Goal: Task Accomplishment & Management: Use online tool/utility

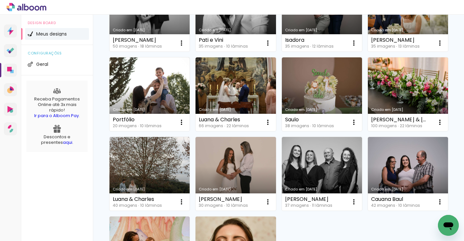
scroll to position [349, 0]
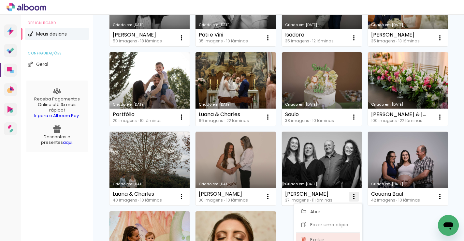
click at [316, 236] on paper-item "Excluir" at bounding box center [328, 239] width 64 height 13
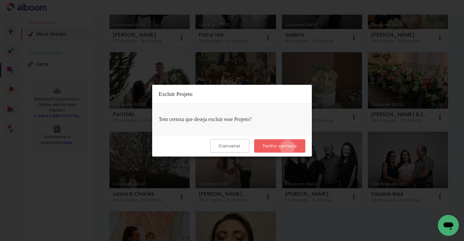
click at [0, 0] on slot "Tenho certeza" at bounding box center [0, 0] width 0 height 0
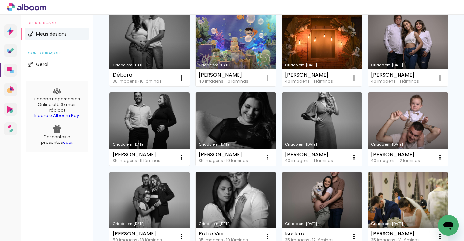
scroll to position [0, 0]
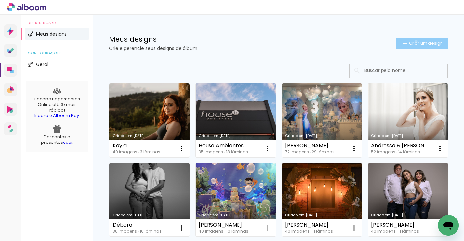
click at [415, 41] on span "Criar um design" at bounding box center [426, 43] width 34 height 4
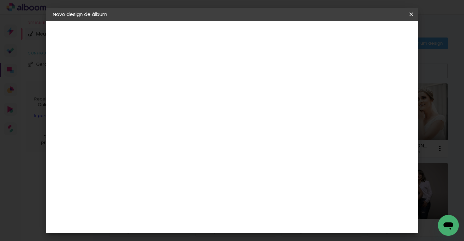
click at [159, 84] on input at bounding box center [159, 87] width 0 height 10
type input "[PERSON_NAME] e [PERSON_NAME]"
type paper-input "[PERSON_NAME] e [PERSON_NAME]"
click at [0, 0] on slot "Avançar" at bounding box center [0, 0] width 0 height 0
click at [261, 101] on paper-item "Viacolor" at bounding box center [209, 107] width 104 height 14
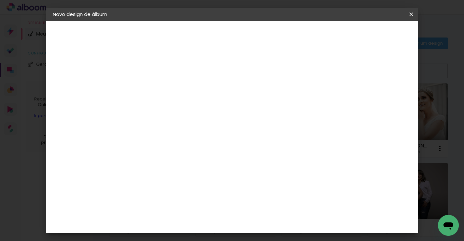
click at [0, 0] on slot "Avançar" at bounding box center [0, 0] width 0 height 0
click at [185, 109] on input "text" at bounding box center [171, 114] width 25 height 10
click at [242, 109] on paper-item "Padrão" at bounding box center [274, 108] width 130 height 13
type input "Padrão"
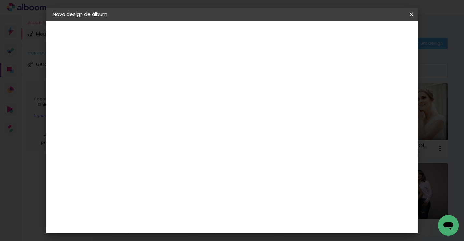
click at [0, 0] on slot "Avançar" at bounding box center [0, 0] width 0 height 0
click at [342, 37] on span "Iniciar design" at bounding box center [328, 34] width 30 height 5
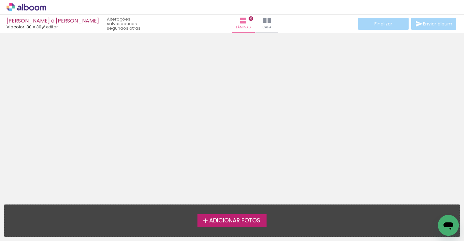
click at [234, 221] on span "Adicionar Fotos" at bounding box center [234, 221] width 51 height 6
click at [0, 0] on input "file" at bounding box center [0, 0] width 0 height 0
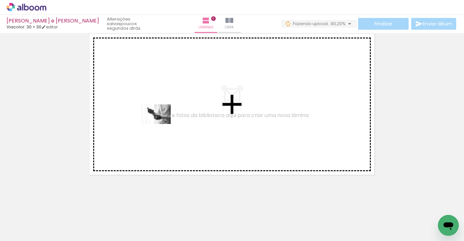
drag, startPoint x: 75, startPoint y: 223, endPoint x: 159, endPoint y: 126, distance: 128.3
click at [161, 124] on quentale-workspace at bounding box center [232, 120] width 464 height 241
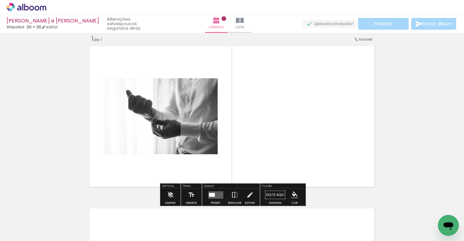
scroll to position [8, 0]
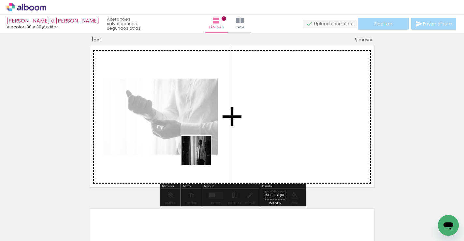
click at [250, 128] on quentale-workspace at bounding box center [232, 120] width 464 height 241
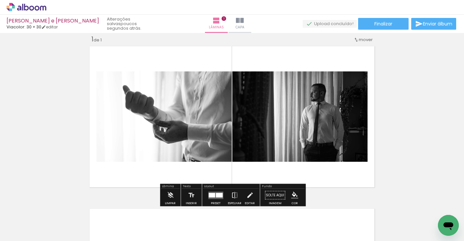
drag, startPoint x: 150, startPoint y: 220, endPoint x: 191, endPoint y: 131, distance: 97.7
click at [191, 131] on quentale-workspace at bounding box center [232, 120] width 464 height 241
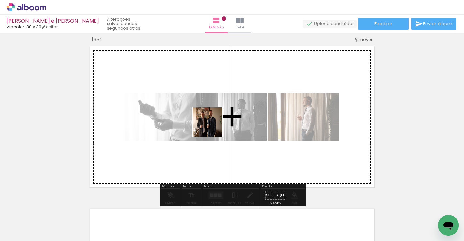
drag, startPoint x: 187, startPoint y: 219, endPoint x: 212, endPoint y: 127, distance: 96.0
click at [212, 127] on quentale-workspace at bounding box center [232, 120] width 464 height 241
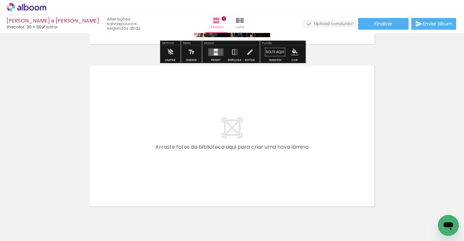
scroll to position [152, 0]
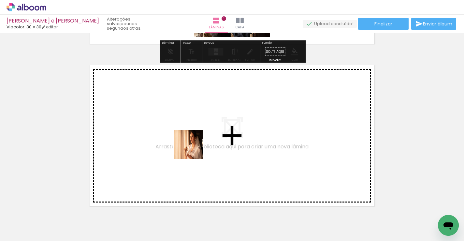
drag, startPoint x: 210, startPoint y: 217, endPoint x: 193, endPoint y: 148, distance: 71.2
click at [193, 148] on quentale-workspace at bounding box center [232, 120] width 464 height 241
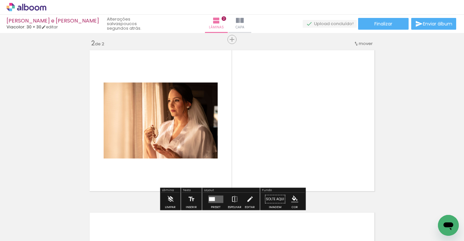
scroll to position [171, 0]
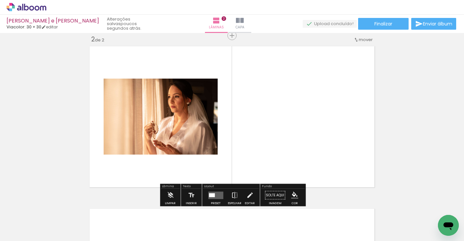
drag, startPoint x: 256, startPoint y: 217, endPoint x: 261, endPoint y: 134, distance: 83.3
click at [261, 134] on quentale-workspace at bounding box center [232, 120] width 464 height 241
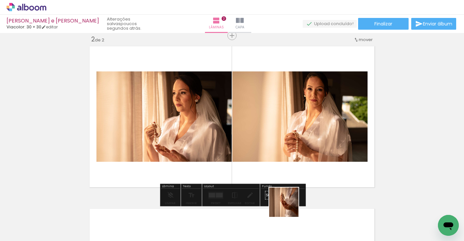
drag, startPoint x: 289, startPoint y: 214, endPoint x: 282, endPoint y: 141, distance: 73.4
click at [281, 139] on quentale-workspace at bounding box center [232, 120] width 464 height 241
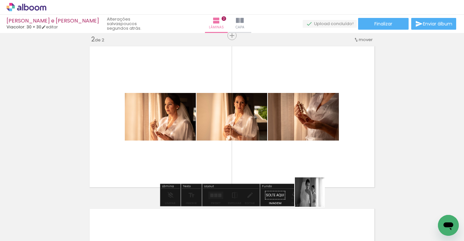
drag, startPoint x: 326, startPoint y: 213, endPoint x: 287, endPoint y: 141, distance: 81.7
click at [287, 141] on quentale-workspace at bounding box center [232, 120] width 464 height 241
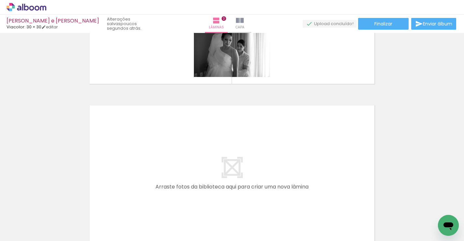
scroll to position [0, 143]
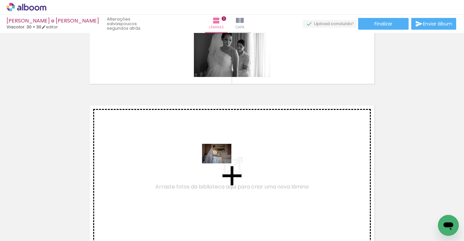
drag, startPoint x: 222, startPoint y: 223, endPoint x: 222, endPoint y: 163, distance: 59.3
click at [222, 163] on quentale-workspace at bounding box center [232, 120] width 464 height 241
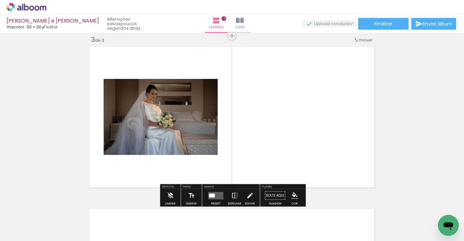
scroll to position [333, 0]
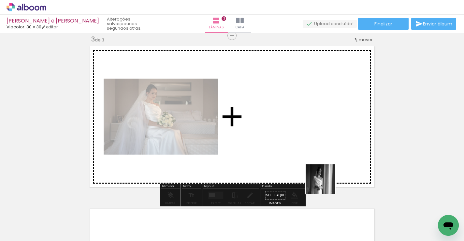
drag, startPoint x: 335, startPoint y: 224, endPoint x: 315, endPoint y: 148, distance: 78.9
click at [315, 148] on quentale-workspace at bounding box center [232, 120] width 464 height 241
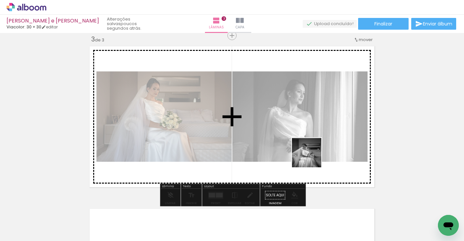
drag, startPoint x: 261, startPoint y: 222, endPoint x: 319, endPoint y: 146, distance: 96.1
click at [319, 146] on quentale-workspace at bounding box center [232, 120] width 464 height 241
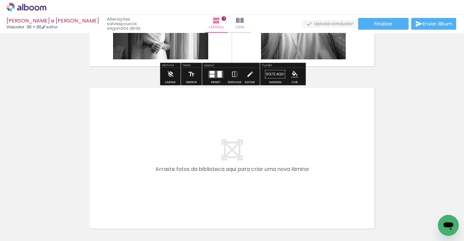
scroll to position [457, 0]
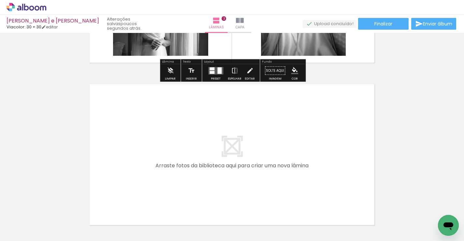
drag, startPoint x: 291, startPoint y: 213, endPoint x: 256, endPoint y: 171, distance: 54.4
click at [256, 171] on quentale-workspace at bounding box center [232, 120] width 464 height 241
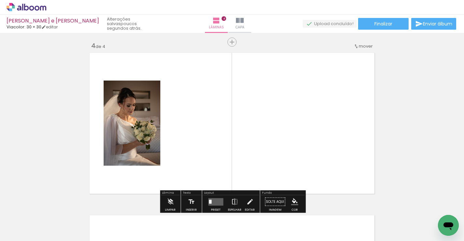
scroll to position [495, 0]
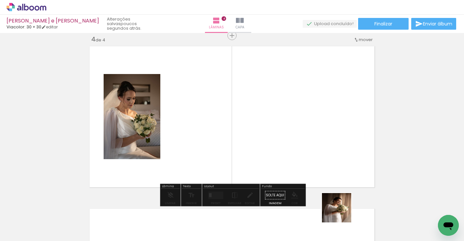
drag, startPoint x: 371, startPoint y: 224, endPoint x: 295, endPoint y: 143, distance: 111.2
click at [293, 141] on quentale-workspace at bounding box center [232, 120] width 464 height 241
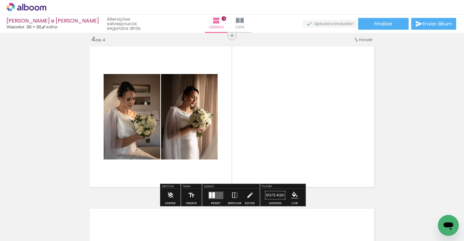
scroll to position [0, 218]
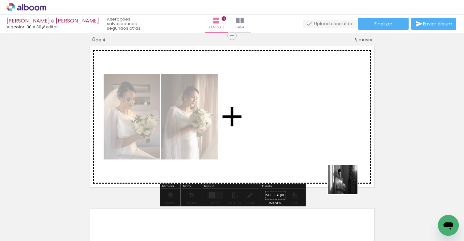
drag, startPoint x: 399, startPoint y: 220, endPoint x: 295, endPoint y: 145, distance: 128.5
click at [295, 145] on quentale-workspace at bounding box center [232, 120] width 464 height 241
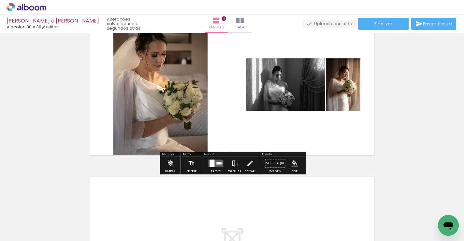
scroll to position [546, 0]
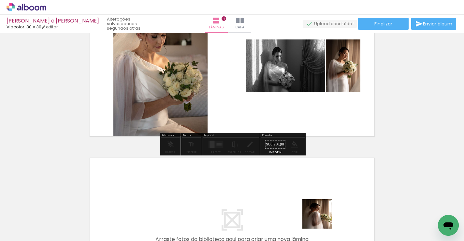
drag, startPoint x: 324, startPoint y: 222, endPoint x: 306, endPoint y: 185, distance: 41.3
click at [306, 185] on quentale-workspace at bounding box center [232, 120] width 464 height 241
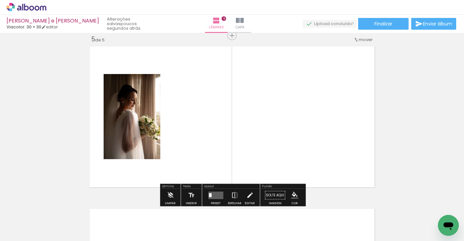
scroll to position [658, 0]
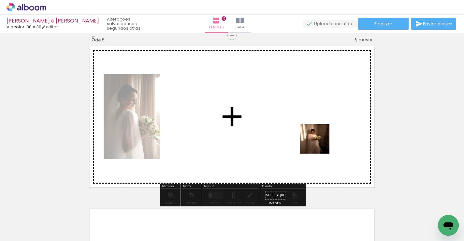
drag, startPoint x: 360, startPoint y: 223, endPoint x: 319, endPoint y: 141, distance: 91.4
click at [319, 141] on quentale-workspace at bounding box center [232, 120] width 464 height 241
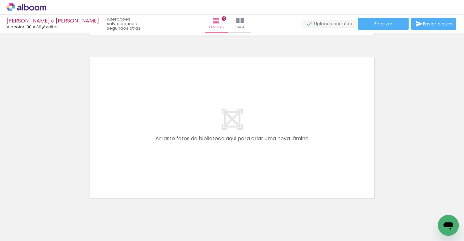
scroll to position [0, 456]
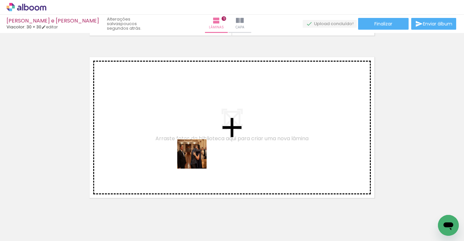
drag, startPoint x: 197, startPoint y: 220, endPoint x: 197, endPoint y: 156, distance: 64.2
click at [197, 156] on quentale-workspace at bounding box center [232, 120] width 464 height 241
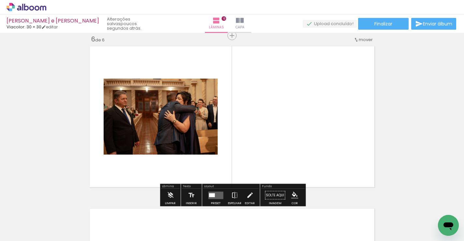
scroll to position [820, 0]
drag, startPoint x: 238, startPoint y: 226, endPoint x: 252, endPoint y: 135, distance: 92.6
click at [252, 135] on quentale-workspace at bounding box center [232, 120] width 464 height 241
